Goal: Information Seeking & Learning: Check status

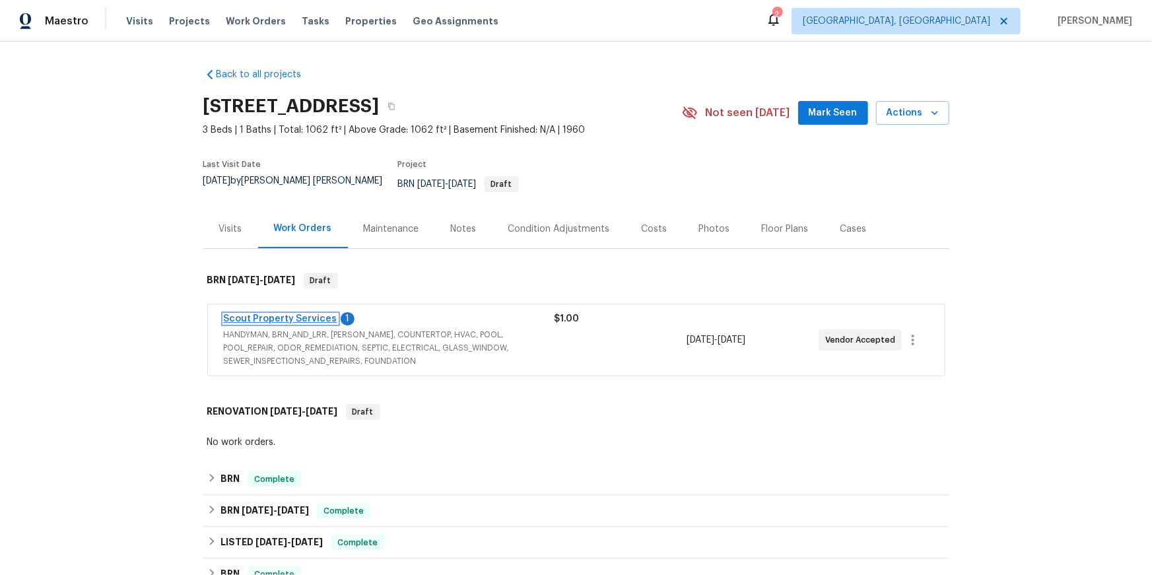
click at [326, 324] on link "Scout Property Services" at bounding box center [281, 318] width 114 height 9
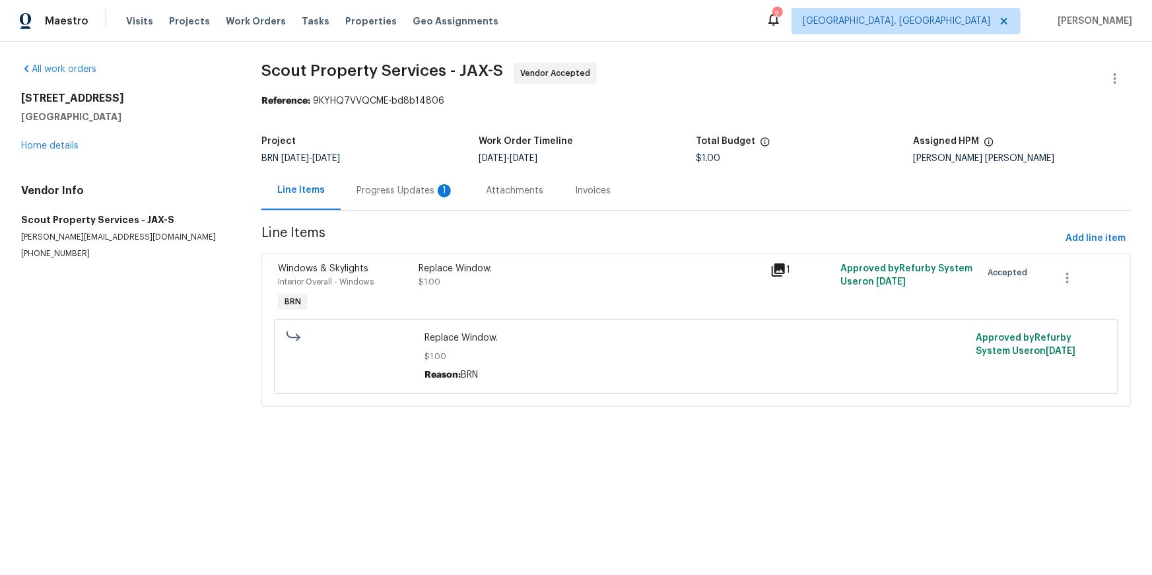
click at [429, 197] on div "Progress Updates 1" at bounding box center [406, 190] width 98 height 13
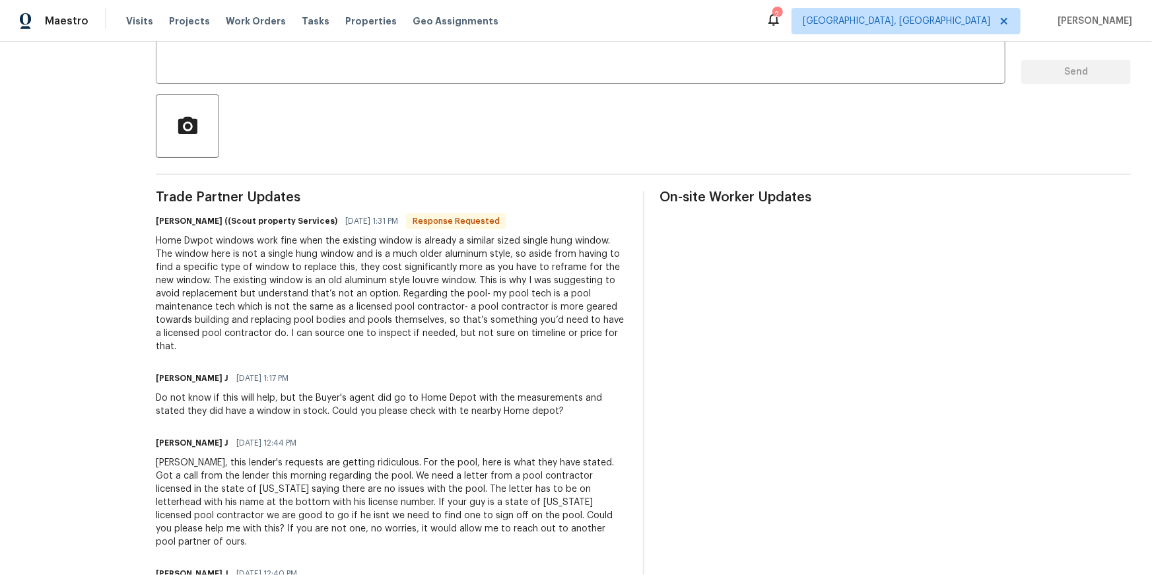
scroll to position [330, 0]
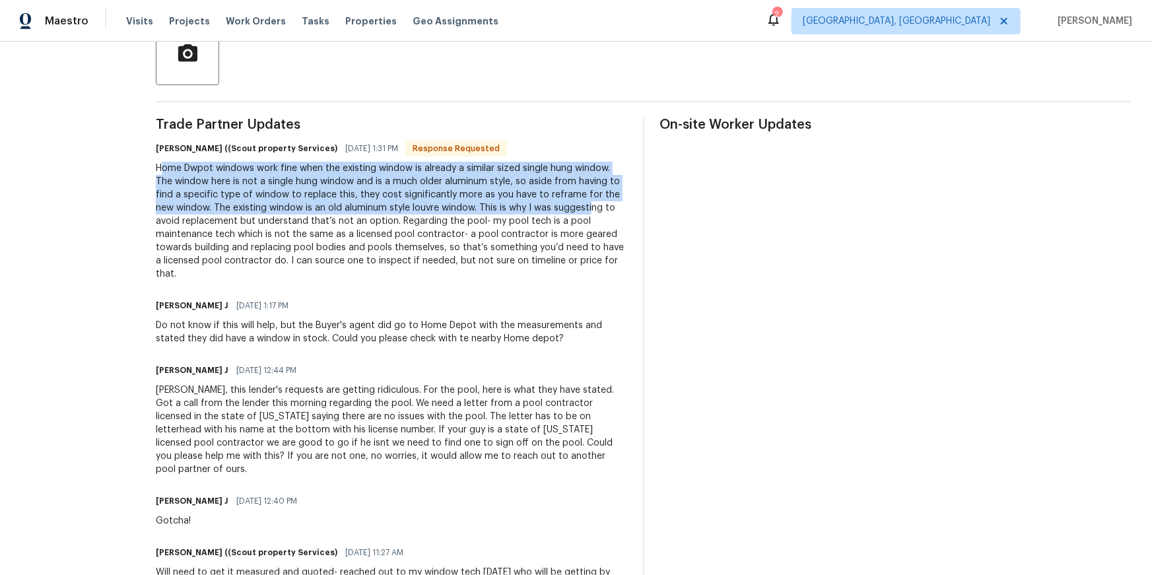
drag, startPoint x: 137, startPoint y: 242, endPoint x: 532, endPoint y: 274, distance: 396.2
click at [536, 275] on div "Home Dwpot windows work fine when the existing window is already a similar size…" at bounding box center [391, 221] width 471 height 119
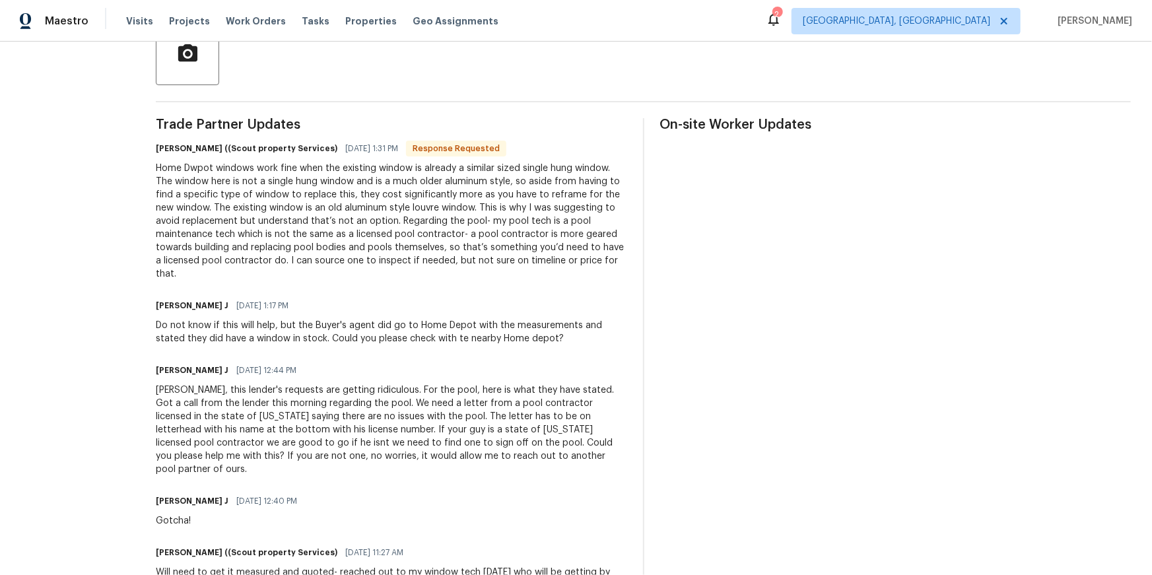
drag, startPoint x: 90, startPoint y: 232, endPoint x: 125, endPoint y: 240, distance: 35.4
click at [92, 232] on section "All work orders 210 Hilltop Dr Orange Park, FL 32073 Home details Vendor Info S…" at bounding box center [72, 476] width 103 height 1486
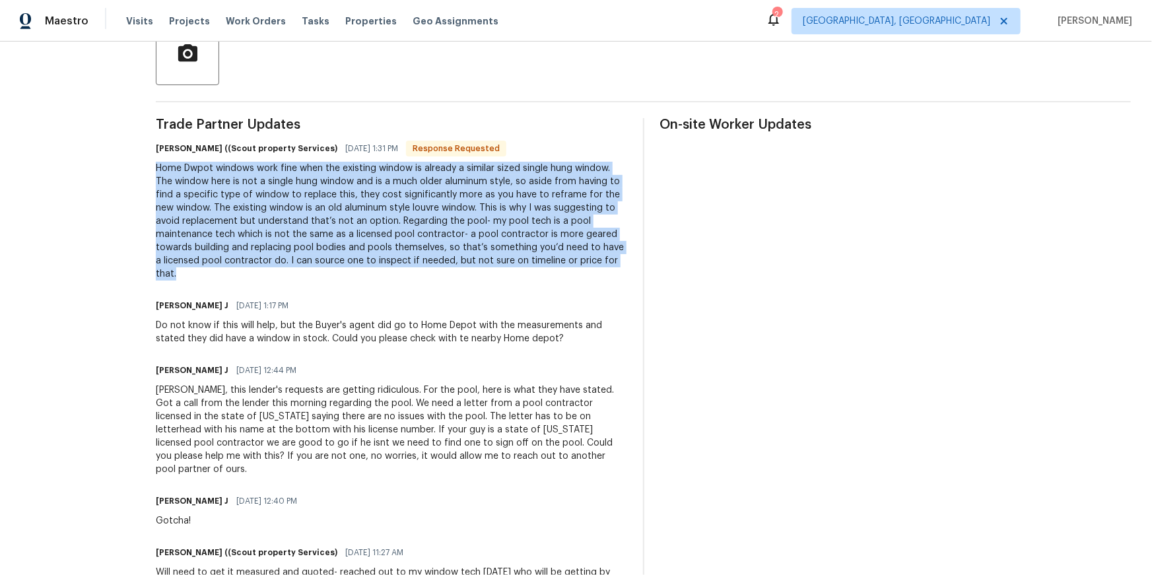
drag, startPoint x: 128, startPoint y: 241, endPoint x: 540, endPoint y: 330, distance: 421.6
click at [540, 329] on div "All work orders 210 Hilltop Dr Orange Park, FL 32073 Home details Vendor Info S…" at bounding box center [576, 475] width 1152 height 1528
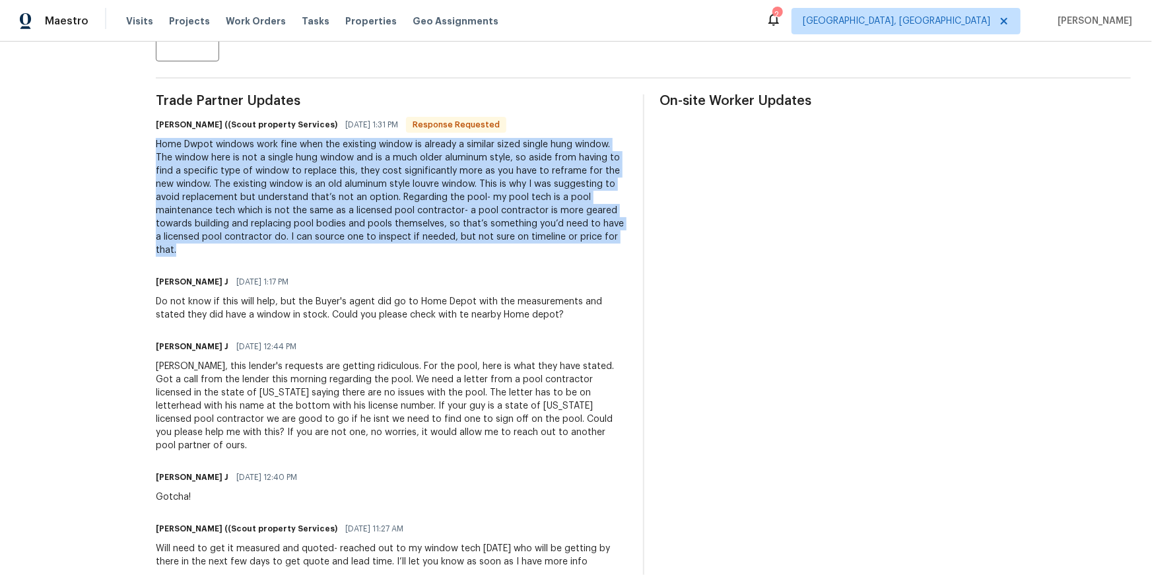
scroll to position [357, 0]
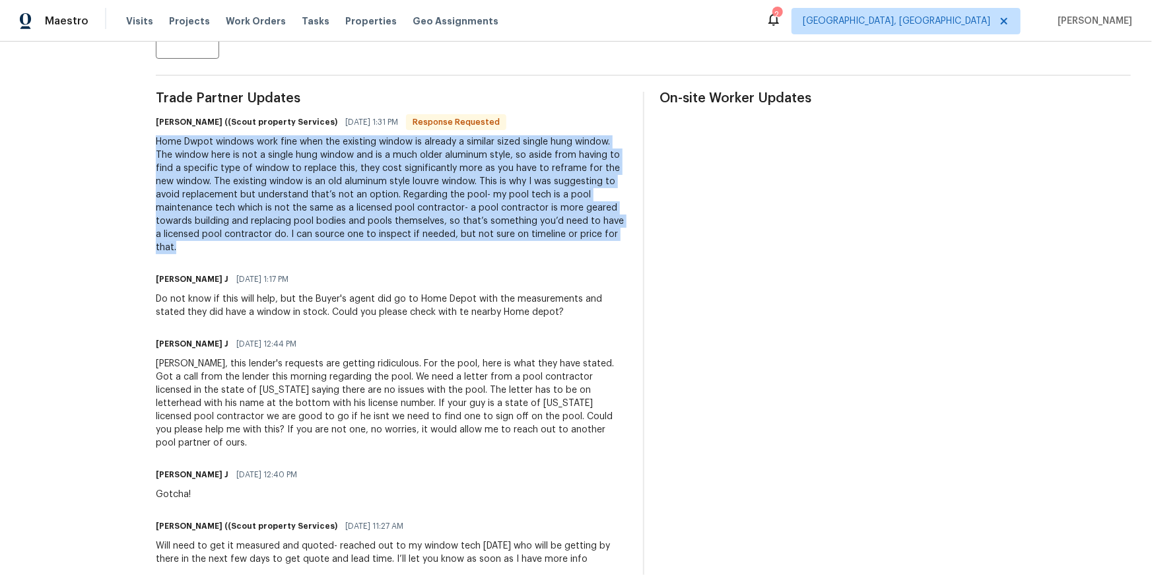
copy div "Home Dwpot windows work fine when the existing window is already a similar size…"
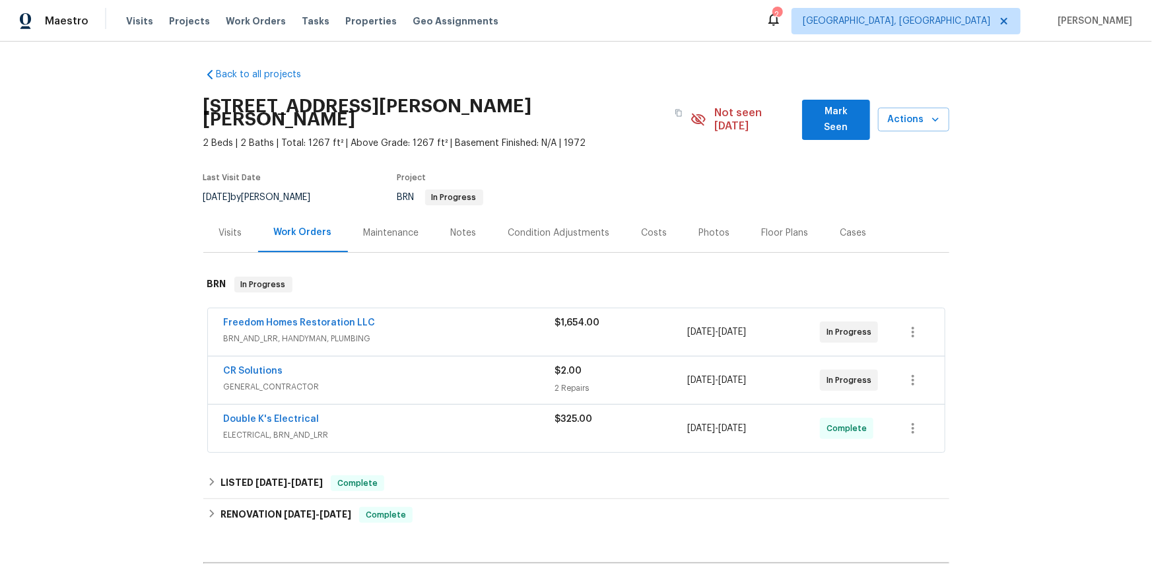
click at [360, 341] on div "Freedom Homes Restoration LLC BRN_AND_LRR, HANDYMAN, PLUMBING $1,654.00 [DATE] …" at bounding box center [576, 332] width 737 height 48
click at [357, 328] on link "Freedom Homes Restoration LLC" at bounding box center [300, 322] width 152 height 9
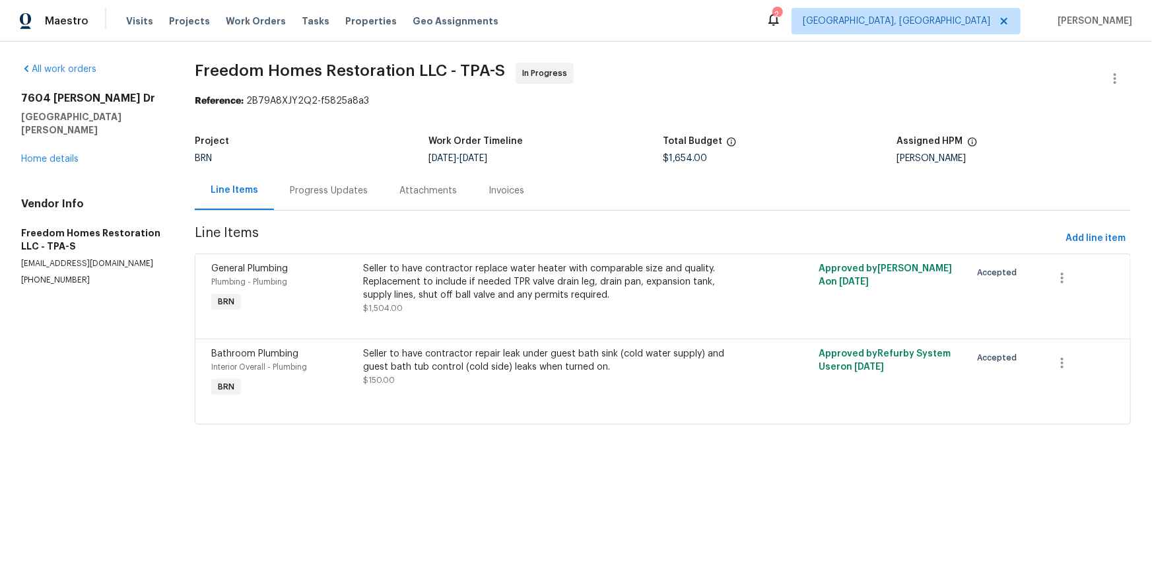
click at [358, 210] on div "Progress Updates" at bounding box center [329, 190] width 110 height 39
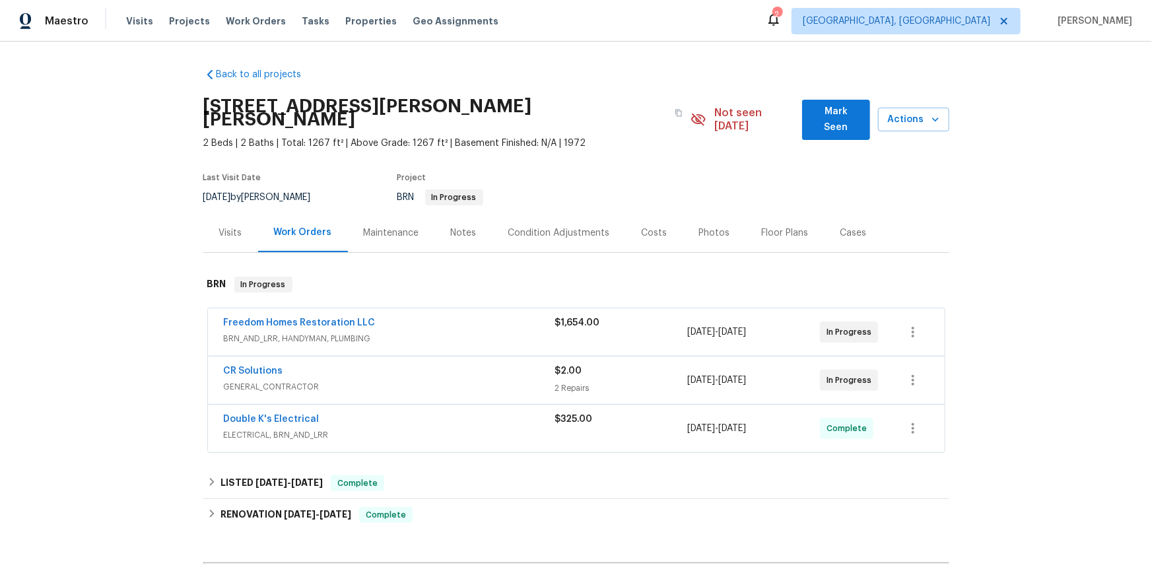
click at [272, 380] on div "CR Solutions" at bounding box center [389, 372] width 331 height 16
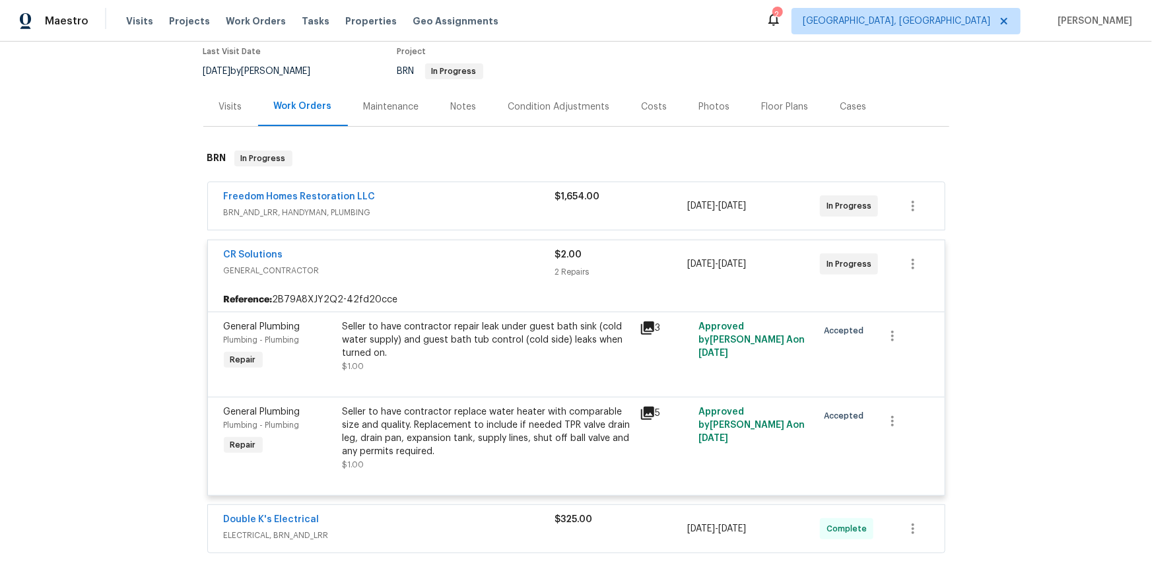
scroll to position [131, 0]
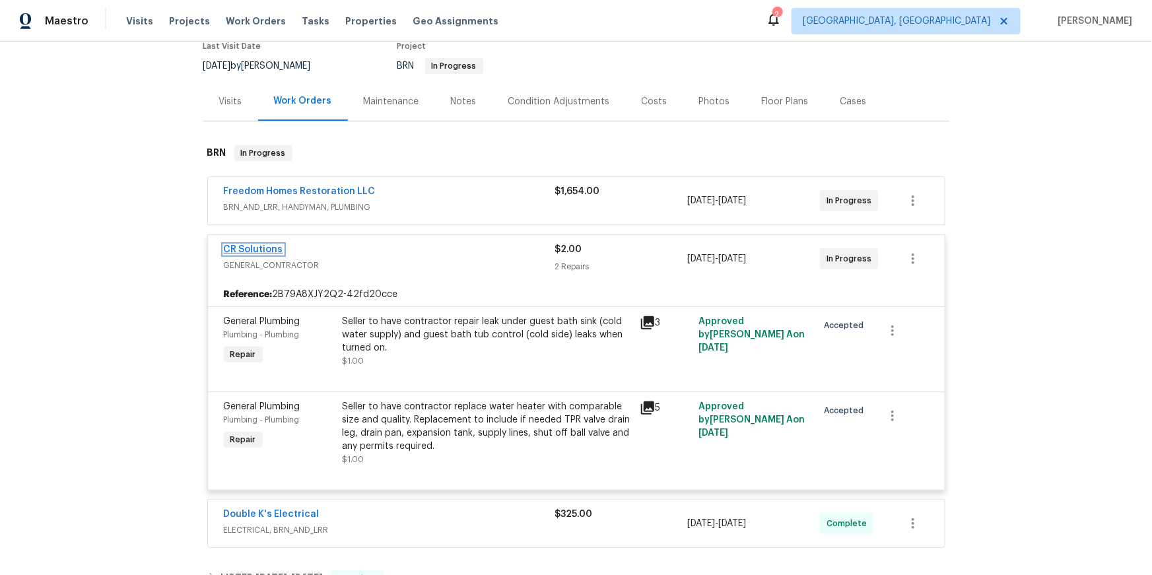
click at [277, 254] on link "CR Solutions" at bounding box center [253, 249] width 59 height 9
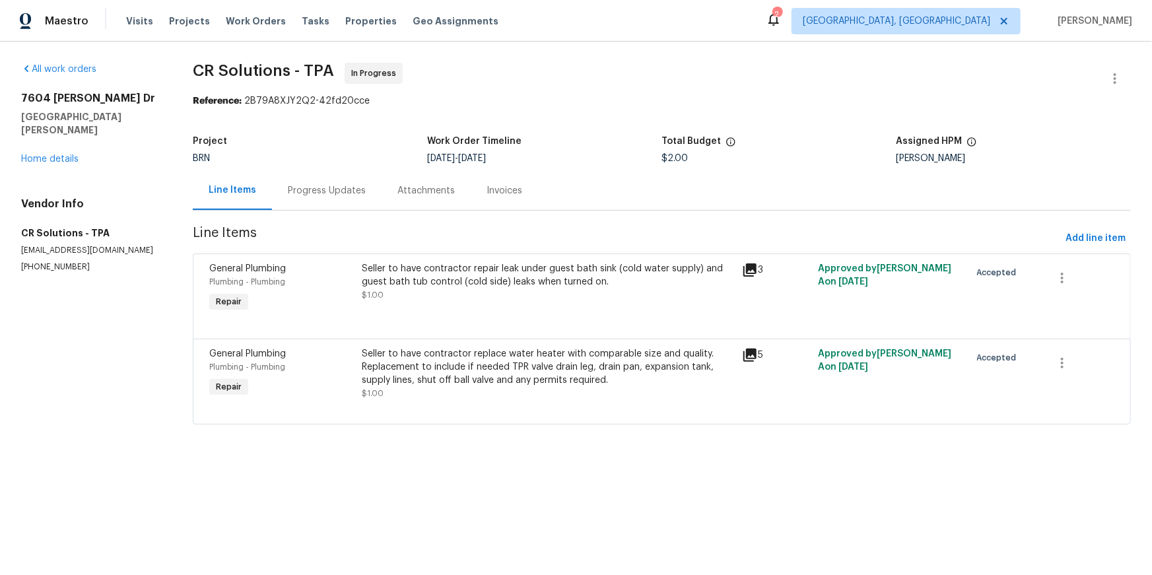
click at [359, 210] on div "Progress Updates" at bounding box center [327, 190] width 110 height 39
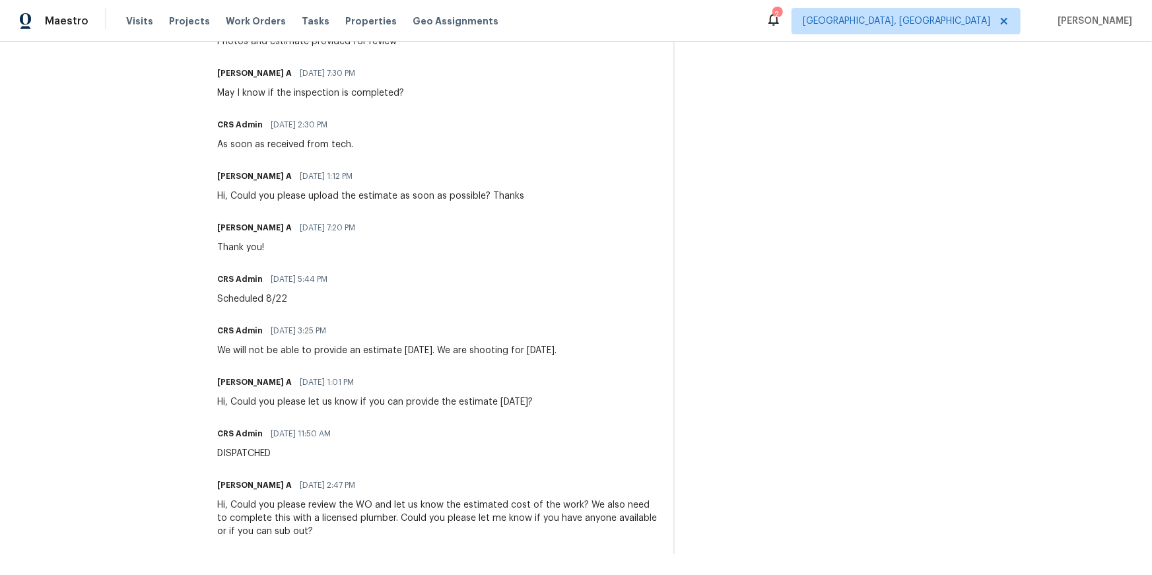
scroll to position [657, 0]
